Goal: Information Seeking & Learning: Understand process/instructions

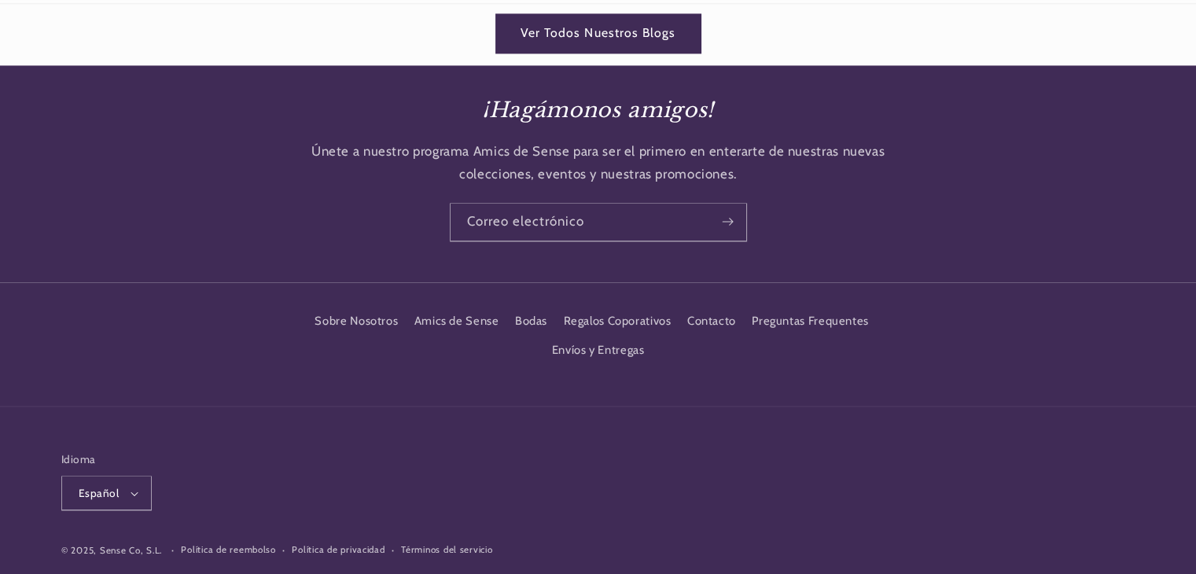
scroll to position [2431, 0]
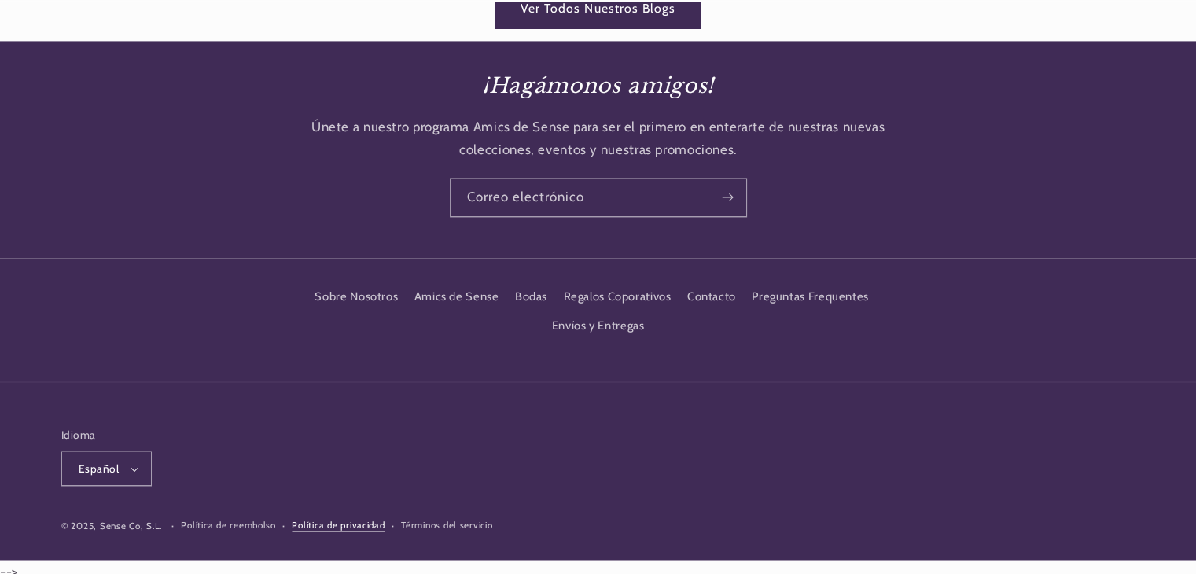
click at [353, 518] on link "Política de privacidad" at bounding box center [338, 525] width 93 height 15
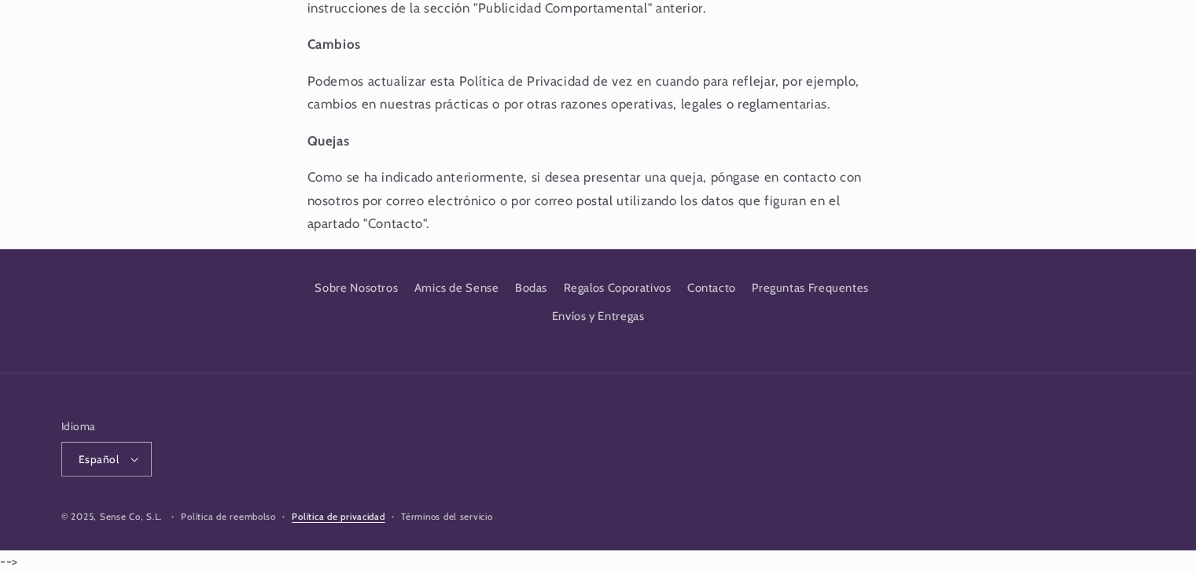
click at [327, 518] on link "Política de privacidad" at bounding box center [338, 516] width 93 height 15
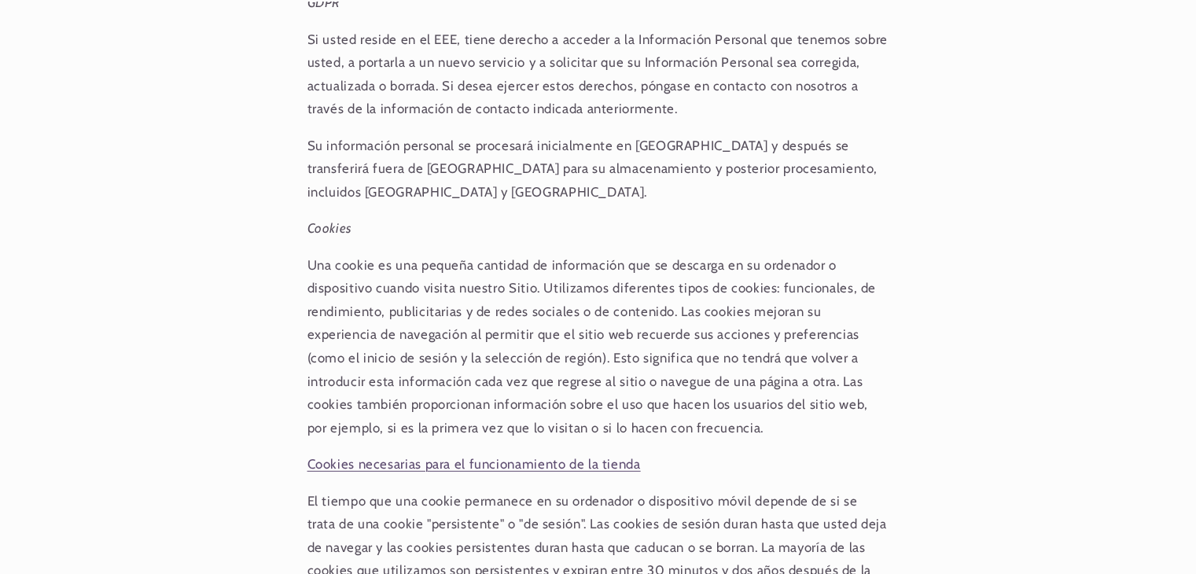
scroll to position [4245, 0]
